Goal: Obtain resource: Obtain resource

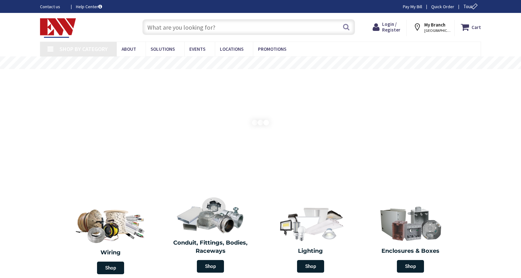
type input "[GEOGRAPHIC_DATA]"
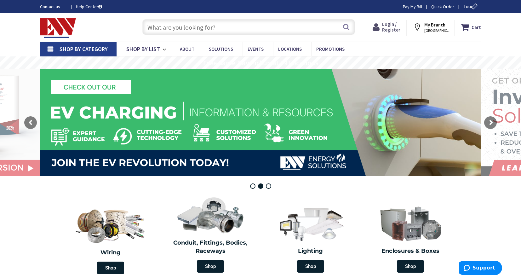
click at [387, 28] on span "Login / Register" at bounding box center [391, 27] width 18 height 12
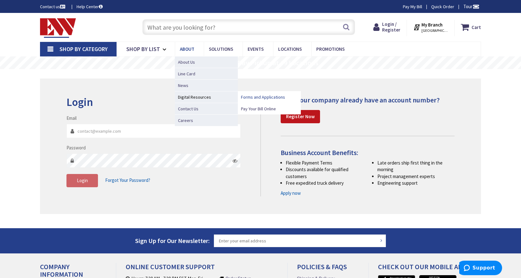
click at [256, 97] on span "Forms and Applications" at bounding box center [263, 97] width 44 height 6
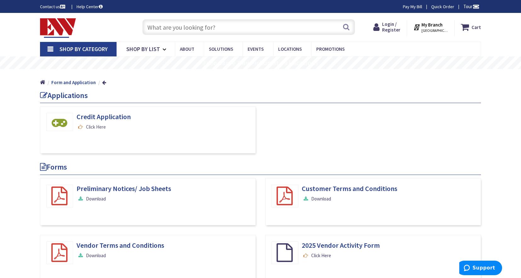
click at [98, 127] on link "Click Here" at bounding box center [90, 126] width 29 height 7
